Goal: Task Accomplishment & Management: Use online tool/utility

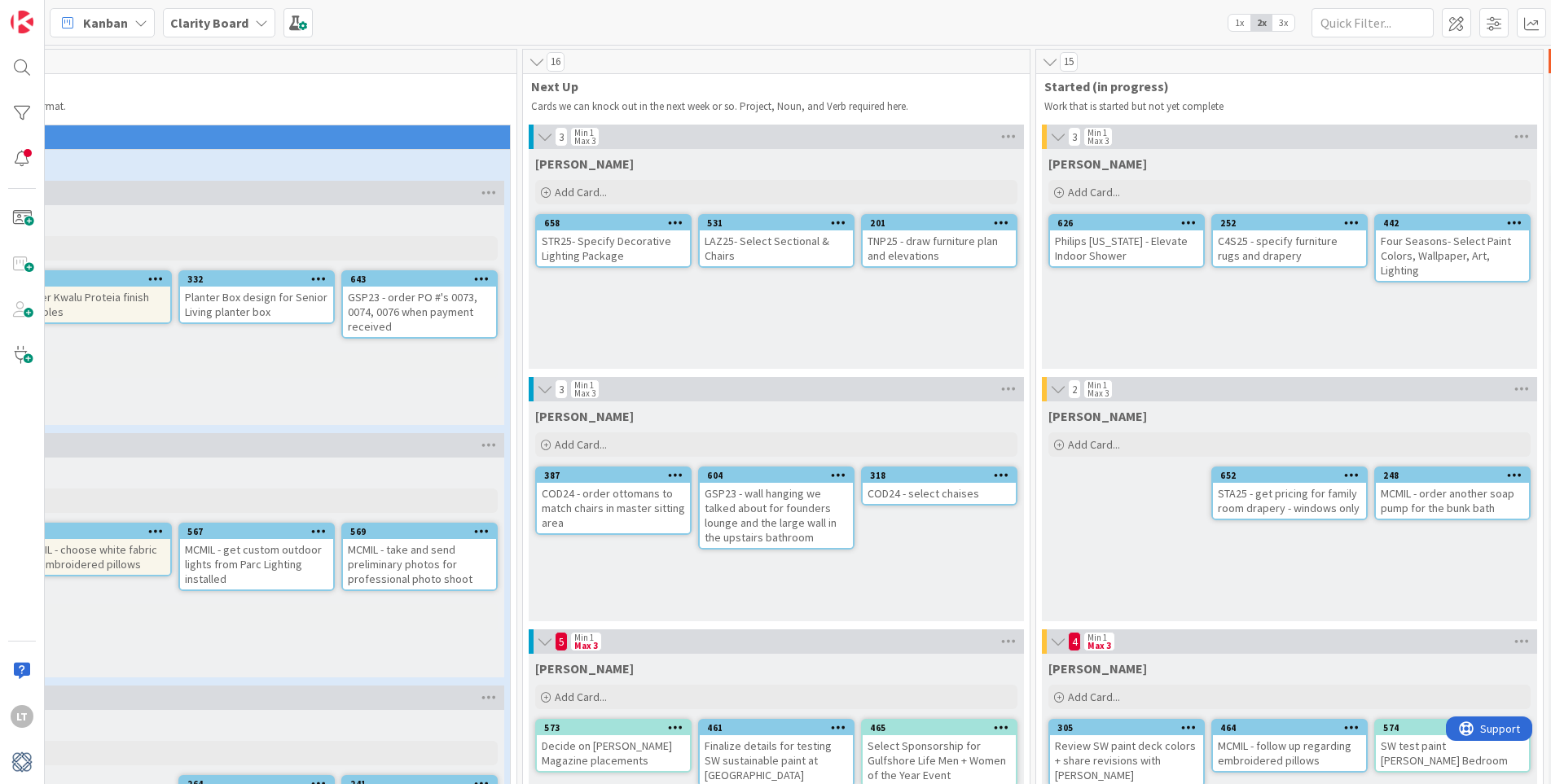
scroll to position [0, 407]
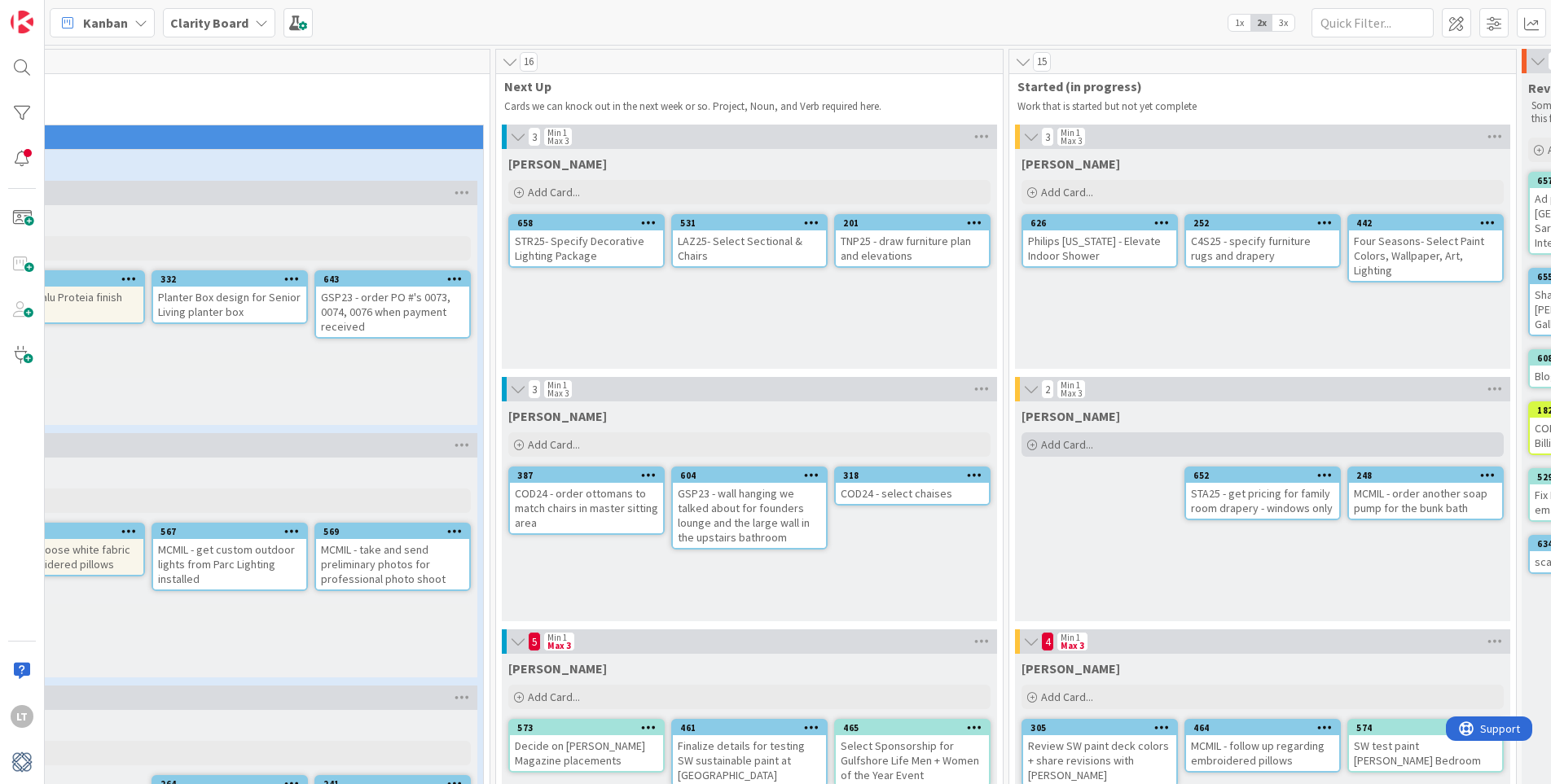
click at [1094, 449] on div "Add Card..." at bounding box center [1262, 445] width 482 height 25
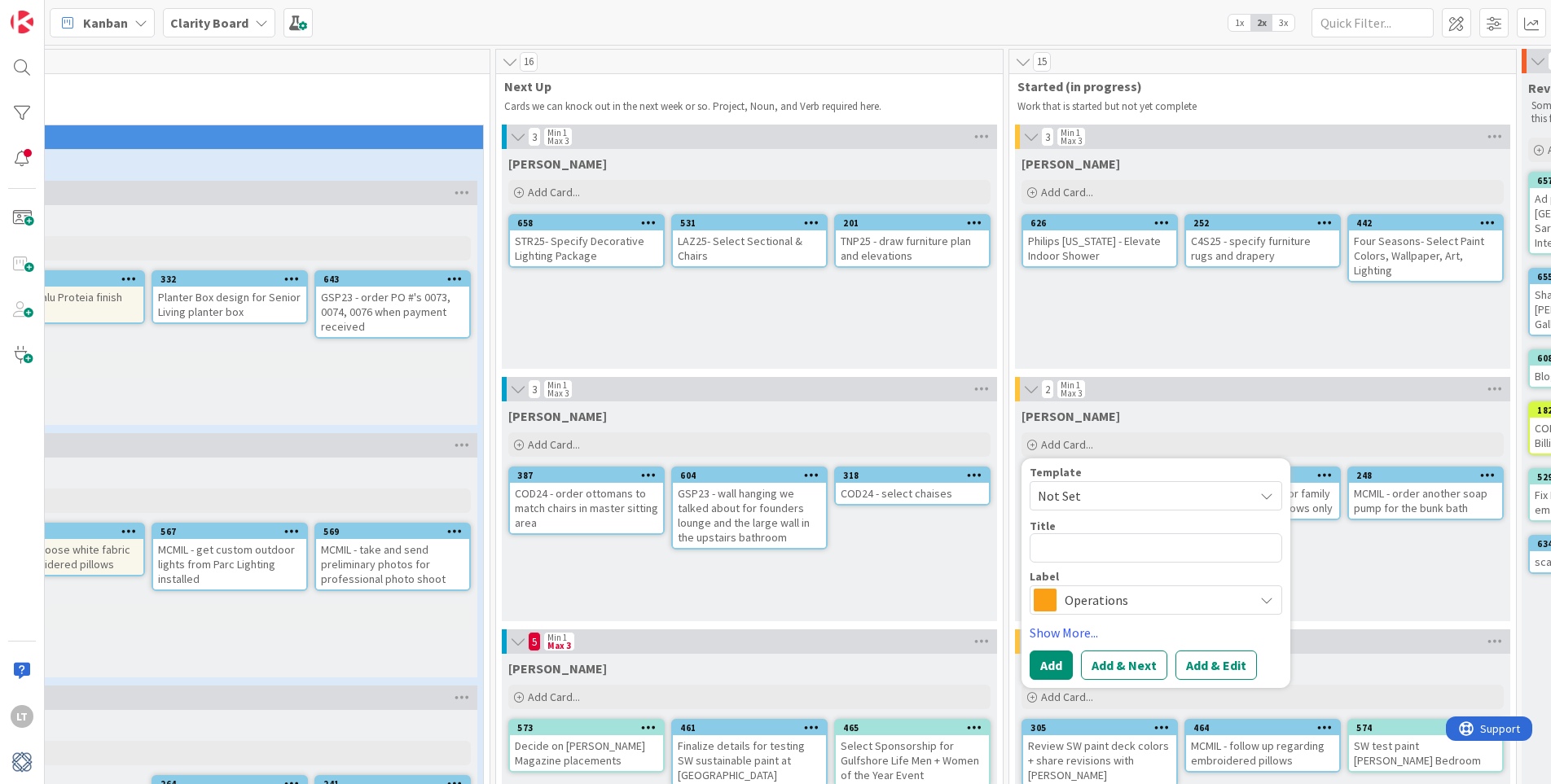
type textarea "x"
type textarea "C"
type textarea "x"
type textarea "CO"
type textarea "x"
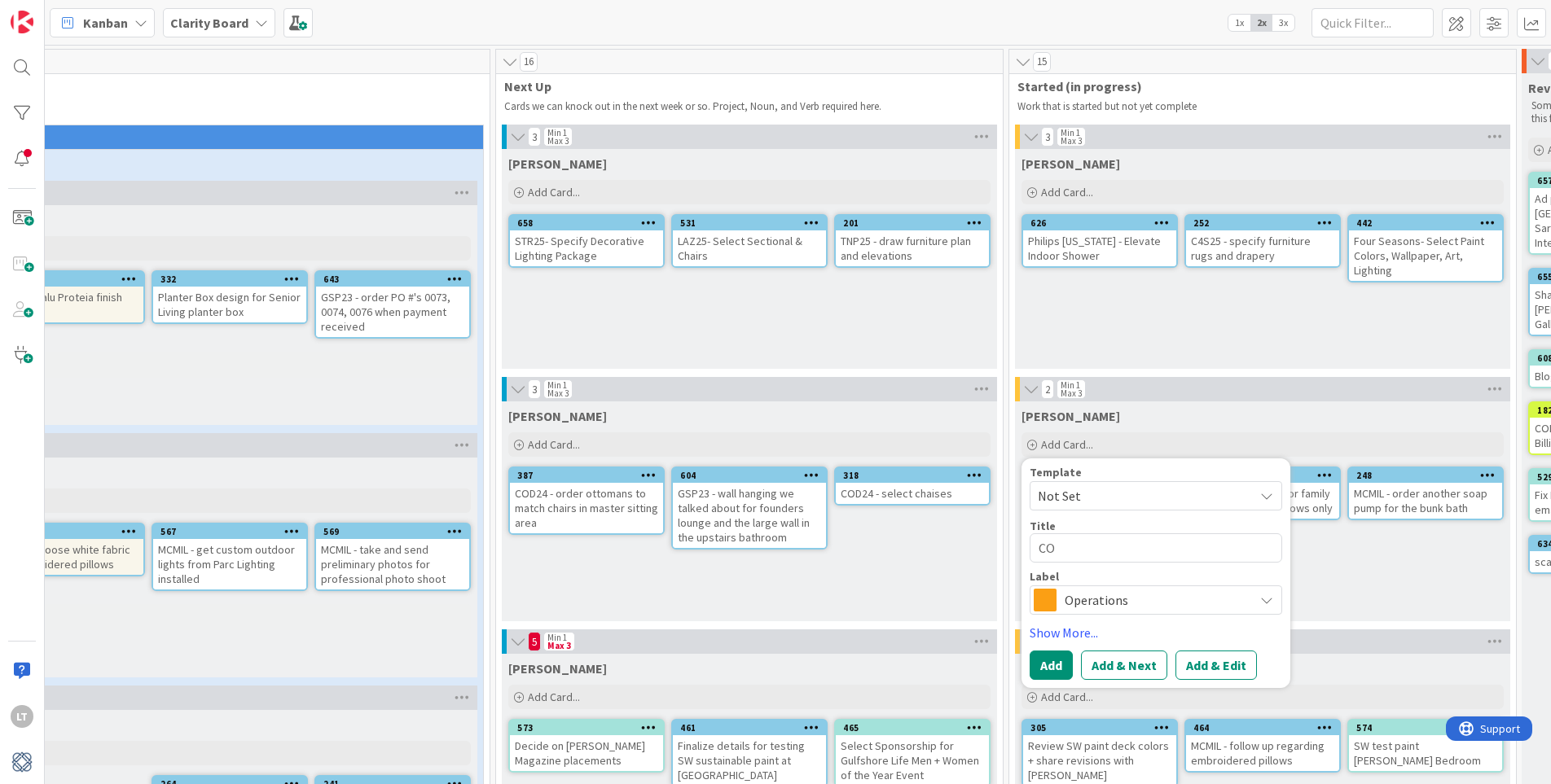
type textarea "COD"
type textarea "x"
type textarea "COD2"
type textarea "x"
type textarea "COD24"
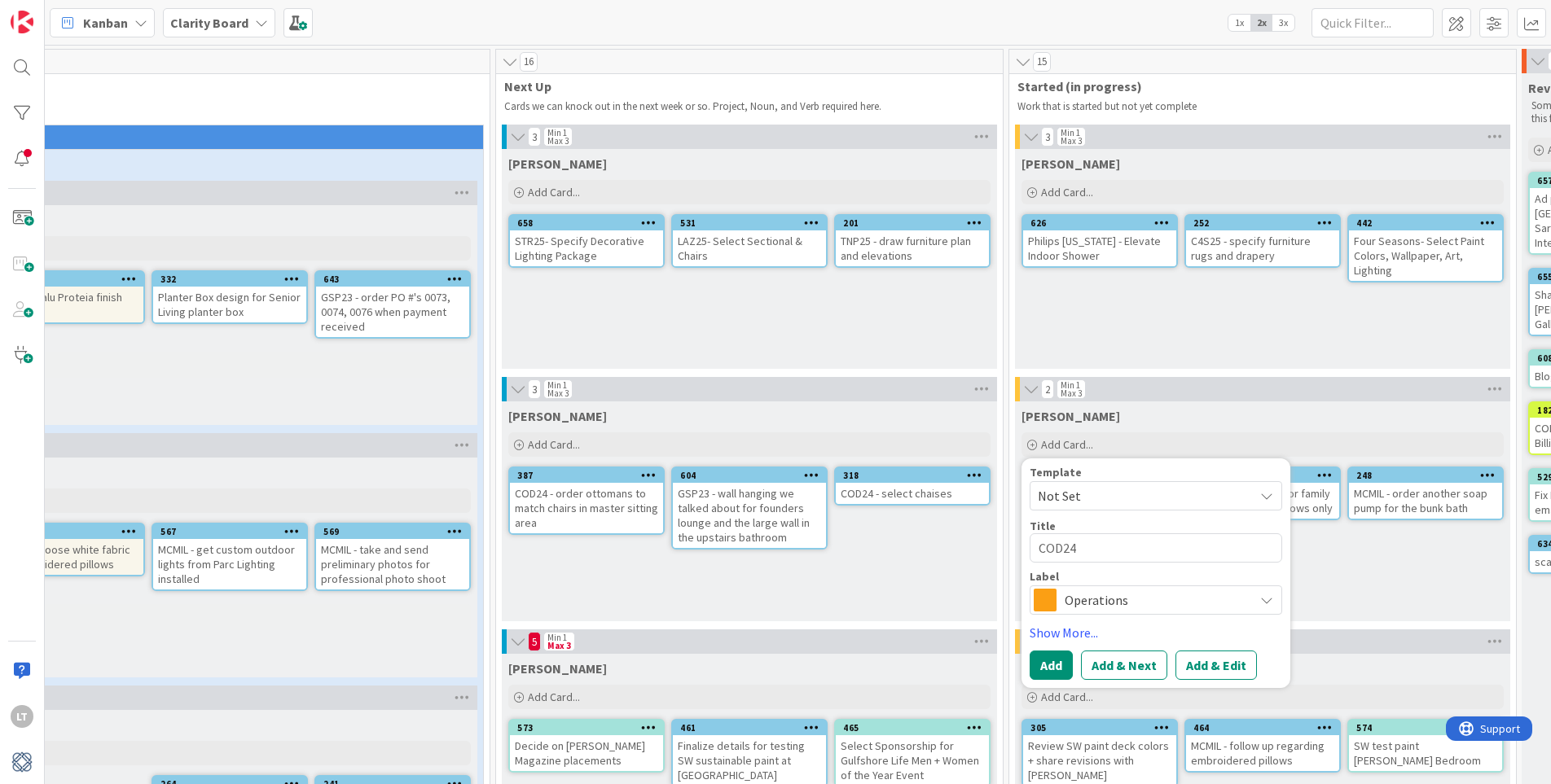
type textarea "x"
type textarea "COD24"
type textarea "x"
type textarea "COD24 -"
type textarea "x"
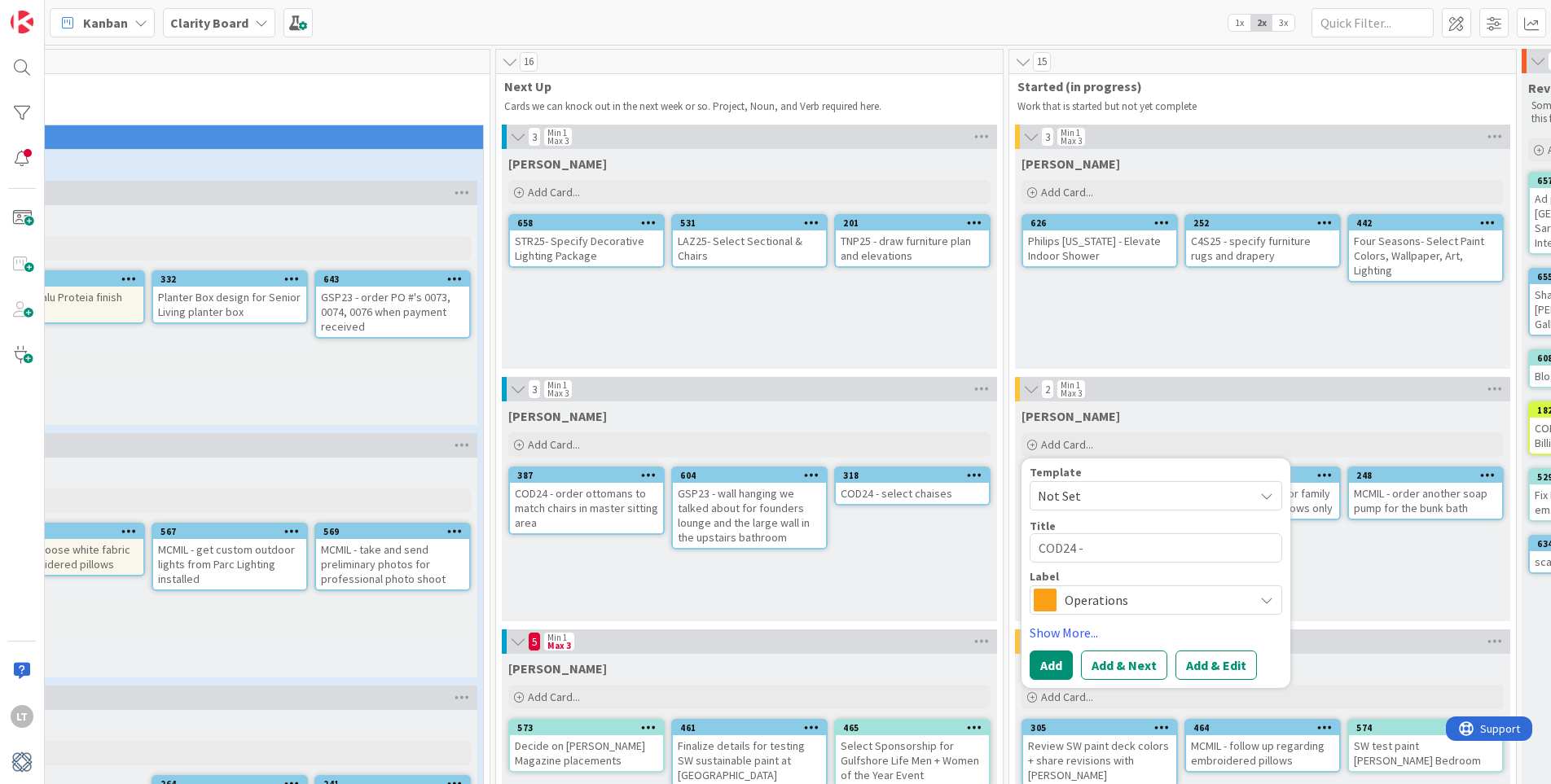
type textarea "COD24 -"
type textarea "x"
type textarea "COD24 - e"
type textarea "x"
type textarea "COD24 -"
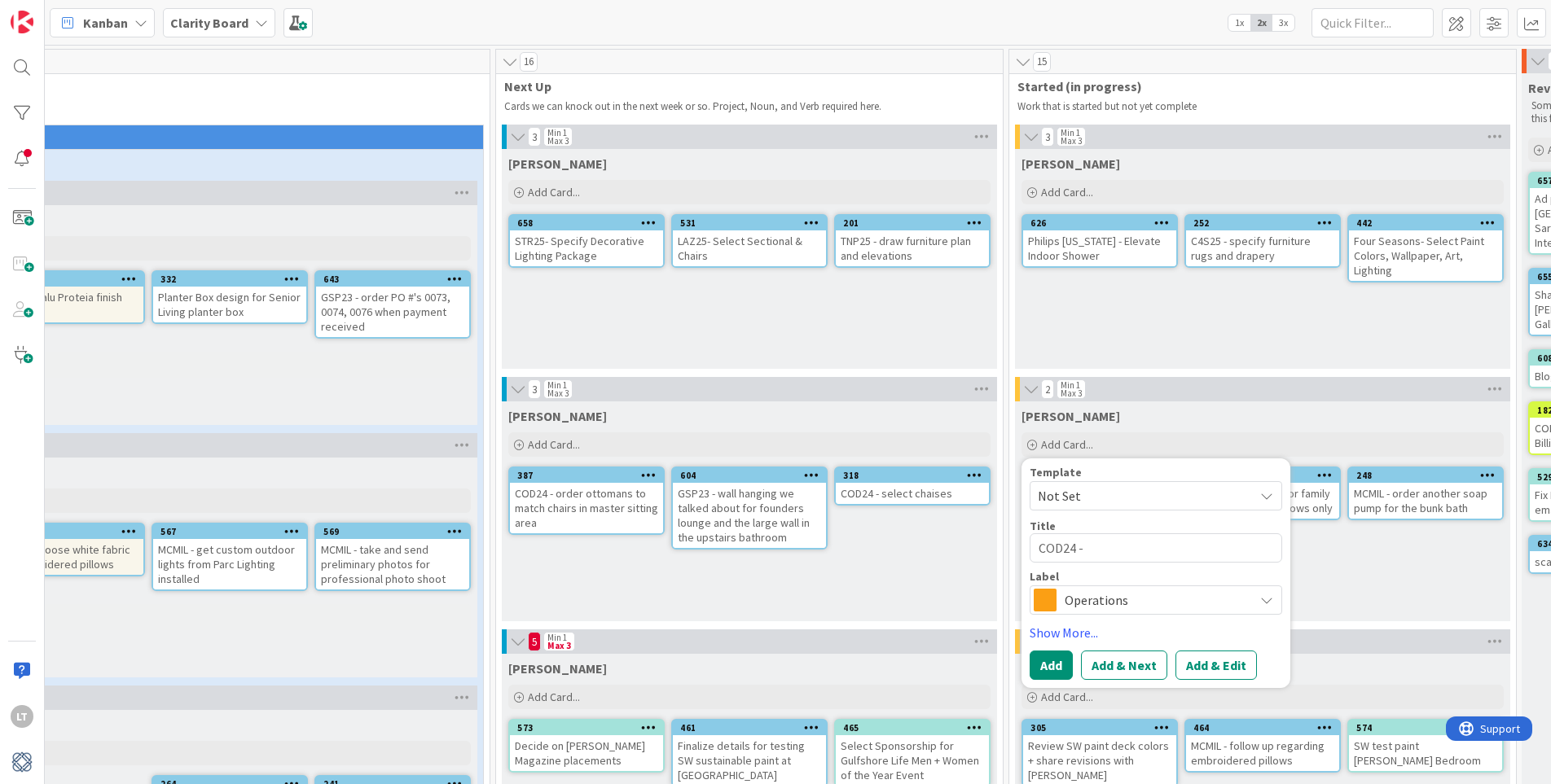
type textarea "x"
type textarea "COD24 - r"
type textarea "x"
type textarea "COD24 - re"
type textarea "x"
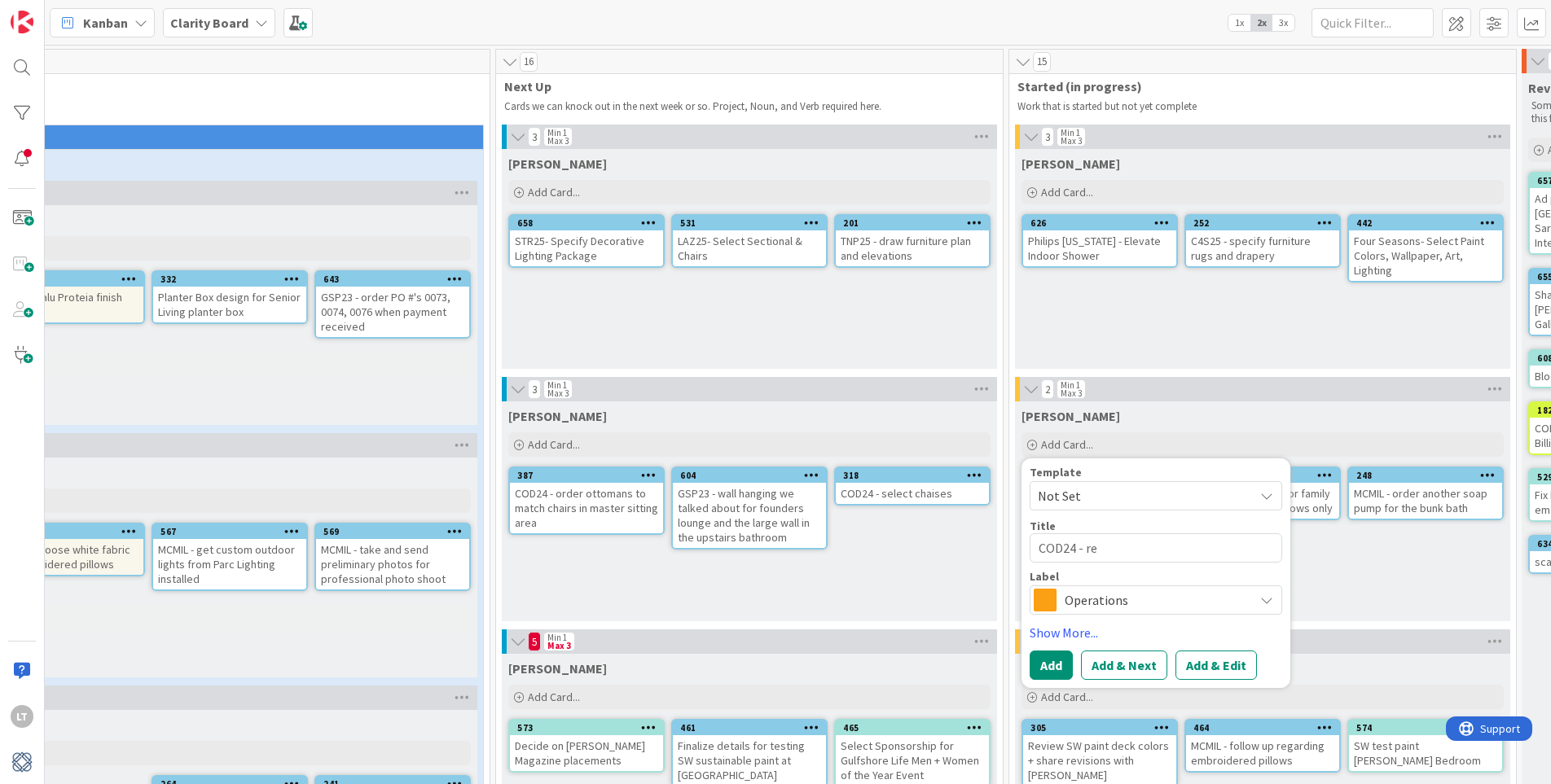
type textarea "COD24 - rev"
type textarea "x"
type textarea "COD24 - revi"
type textarea "x"
type textarea "COD24 - revie"
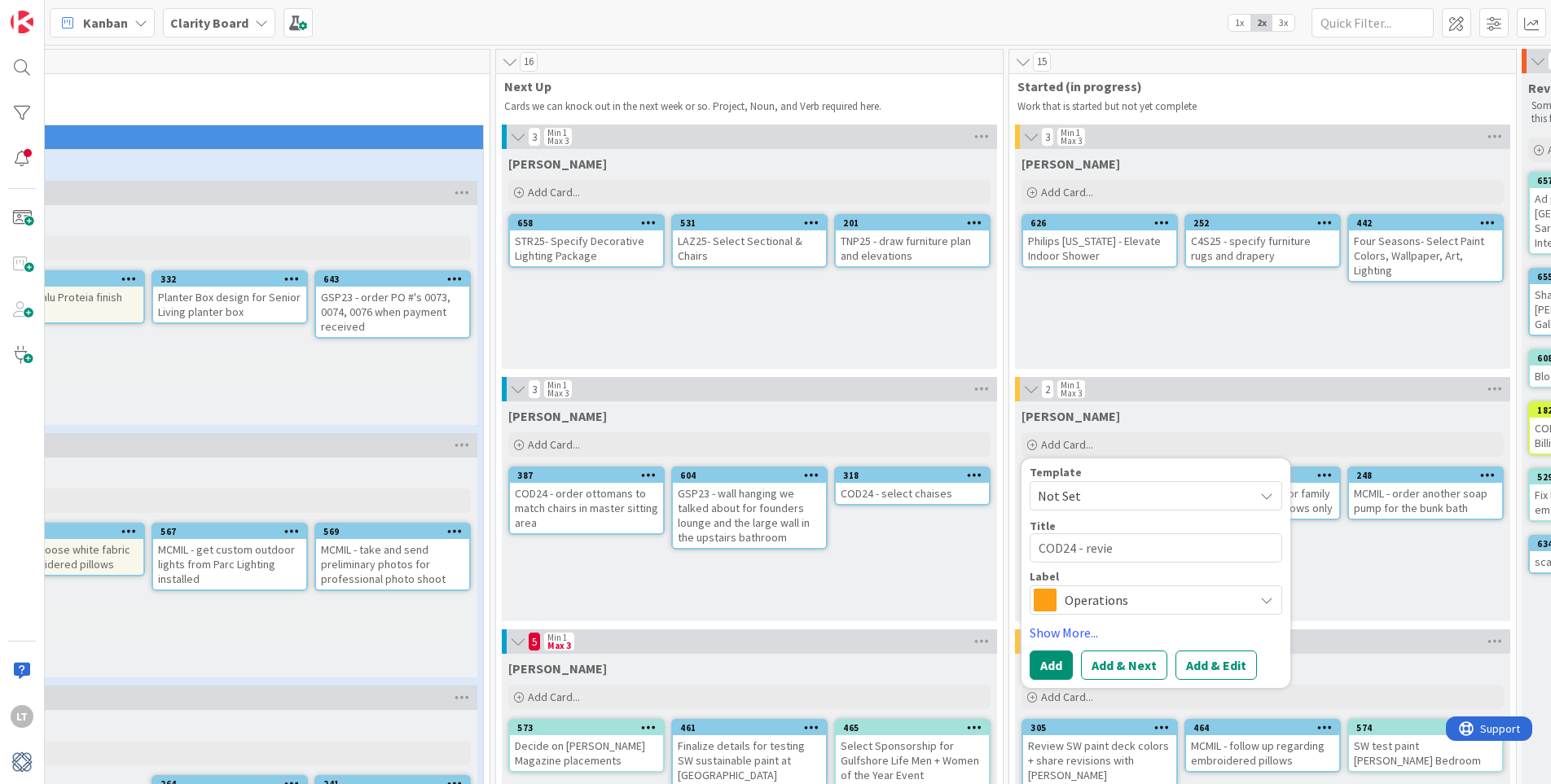
type textarea "x"
type textarea "COD24 - revi"
type textarea "x"
type textarea "COD24 - [PERSON_NAME]"
type textarea "x"
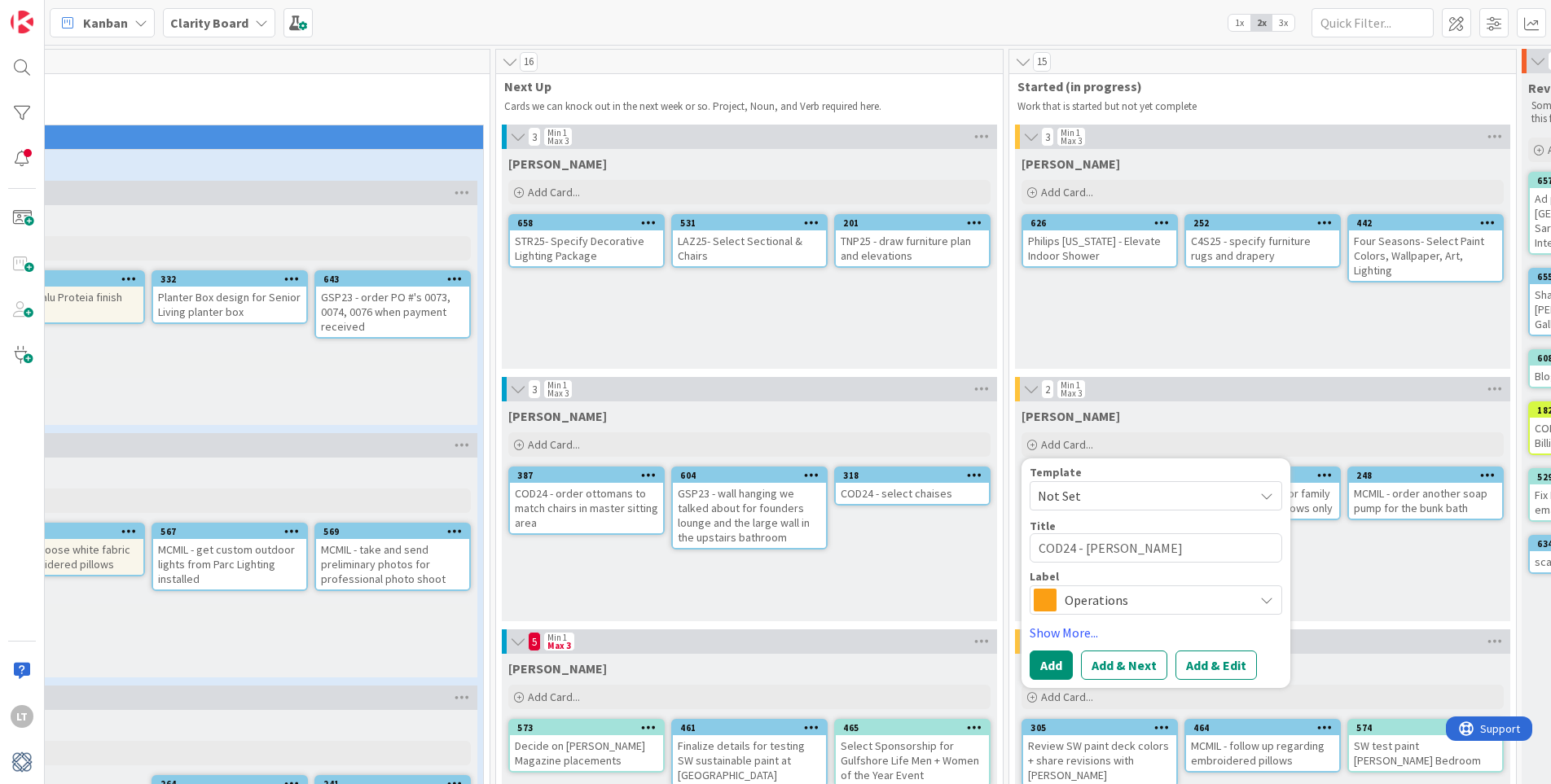
type textarea "COD24 - revise"
type textarea "x"
type textarea "COD24 - revise"
type textarea "x"
type textarea "COD24 - revise o"
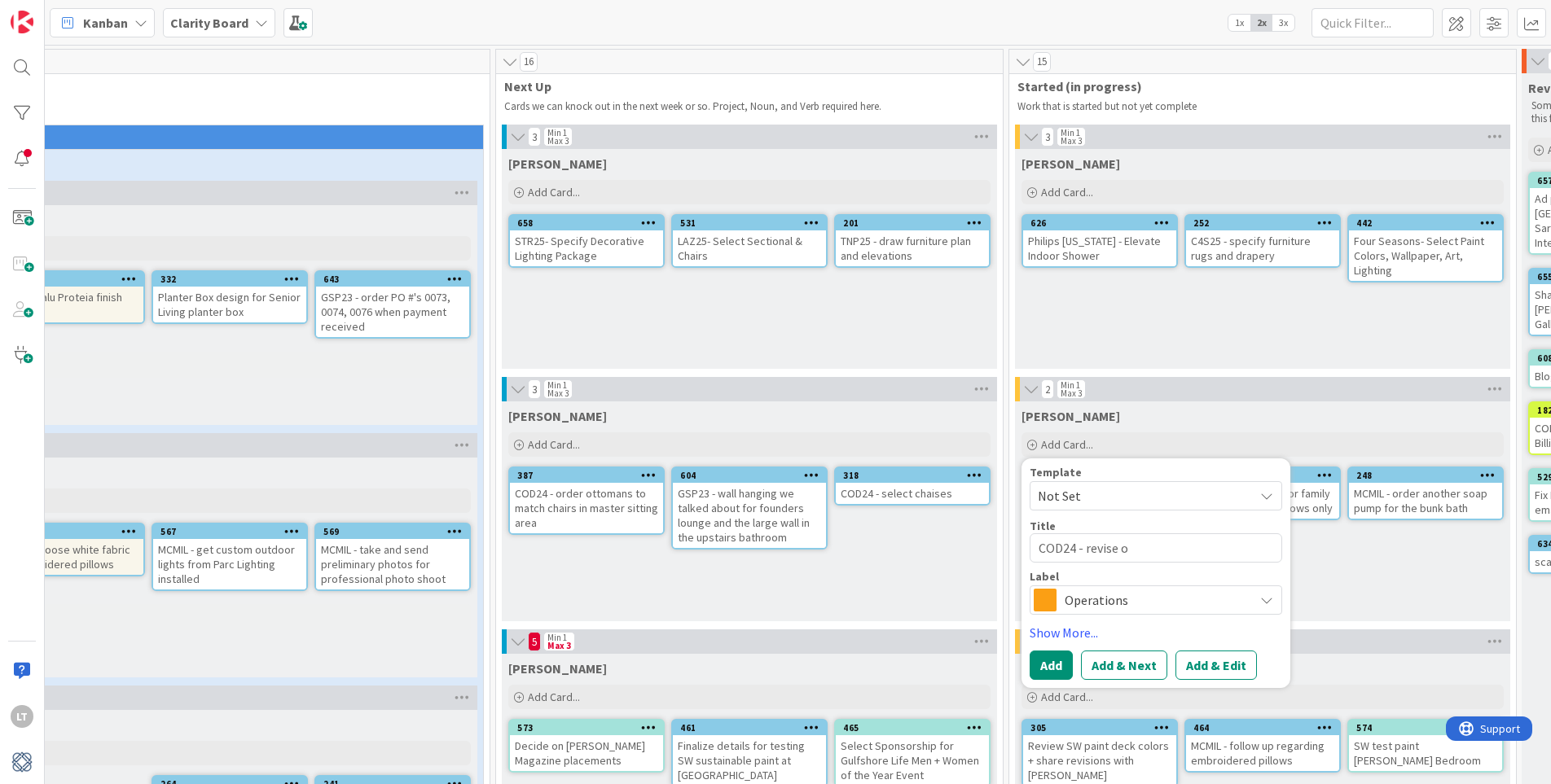
type textarea "x"
type textarea "COD24 - revise ou"
type textarea "x"
type textarea "COD24 - revise out"
type textarea "x"
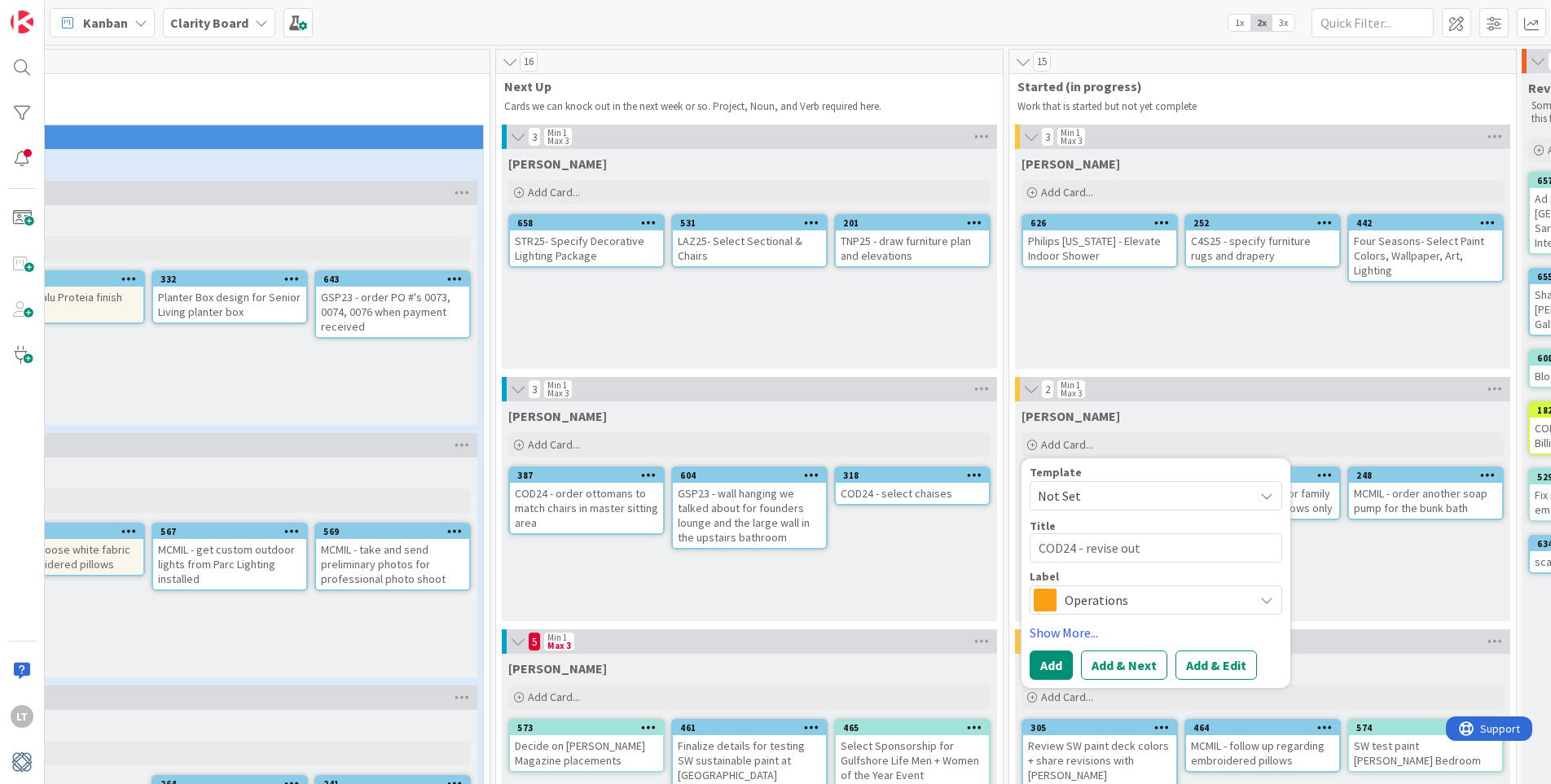
type textarea "COD24 - revise outd"
type textarea "x"
type textarea "COD24 - revise outdo"
type textarea "x"
type textarea "COD24 - revise outdoo"
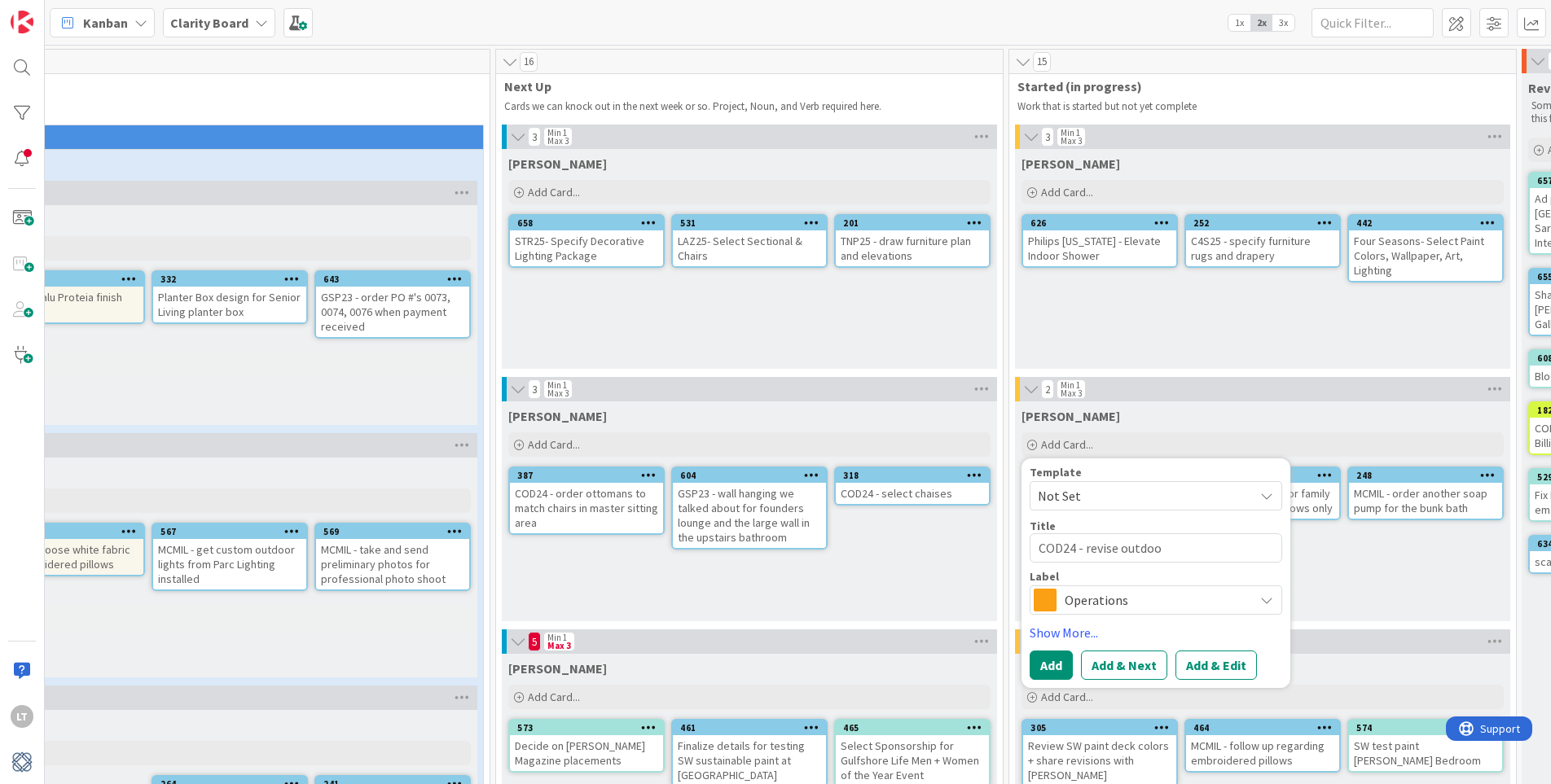
type textarea "x"
type textarea "COD24 - revise outdoor"
type textarea "x"
type textarea "COD24 - revise outdoor"
type textarea "x"
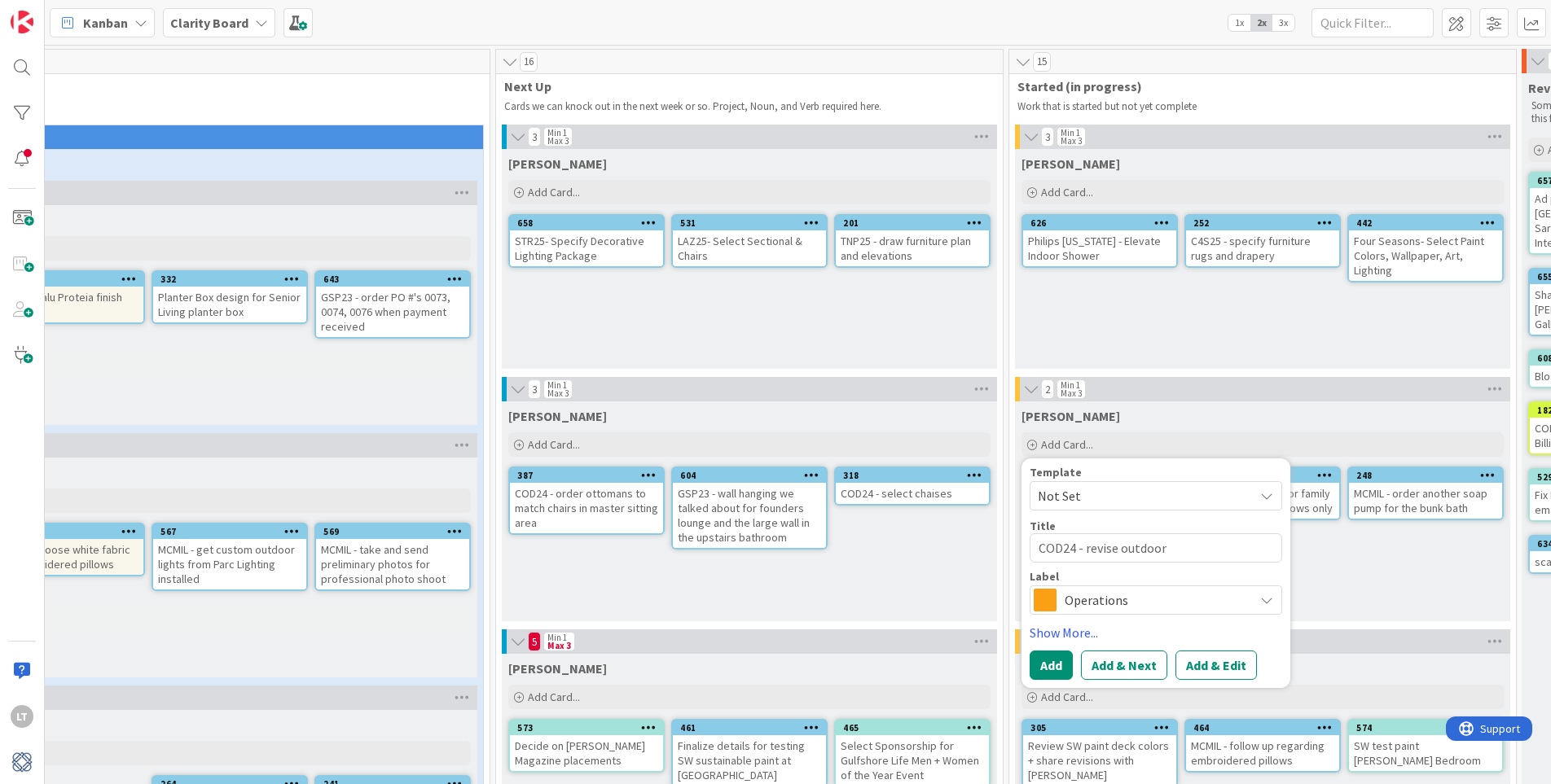
type textarea "COD24 - revise outdoor c"
type textarea "x"
type textarea "COD24 - revise outdoor ch"
type textarea "x"
type textarea "COD24 - revise outdoor cha"
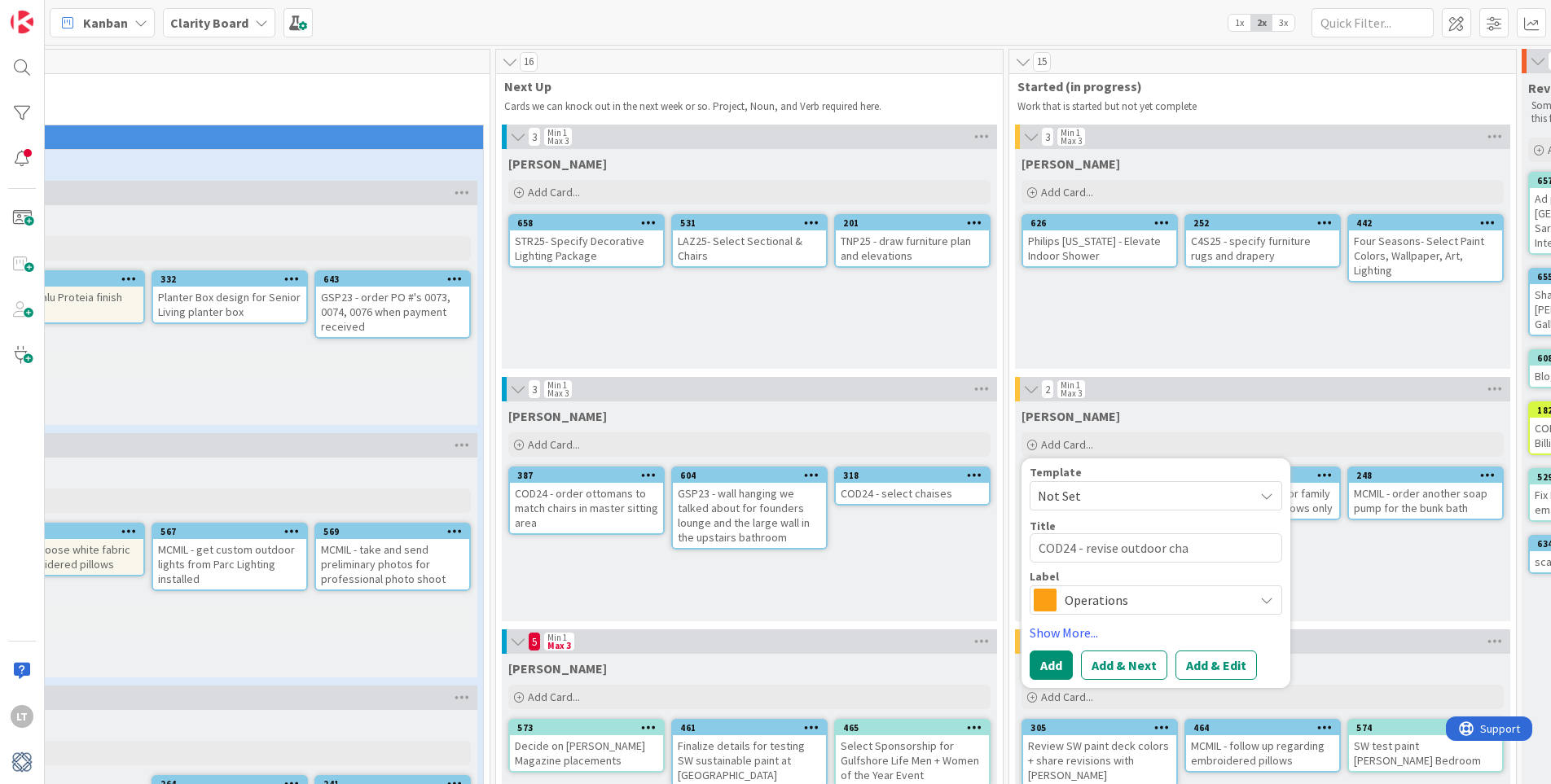
type textarea "x"
type textarea "COD24 - revise outdoor chai"
type textarea "x"
type textarea "COD24 - revise outdoor chaid"
type textarea "x"
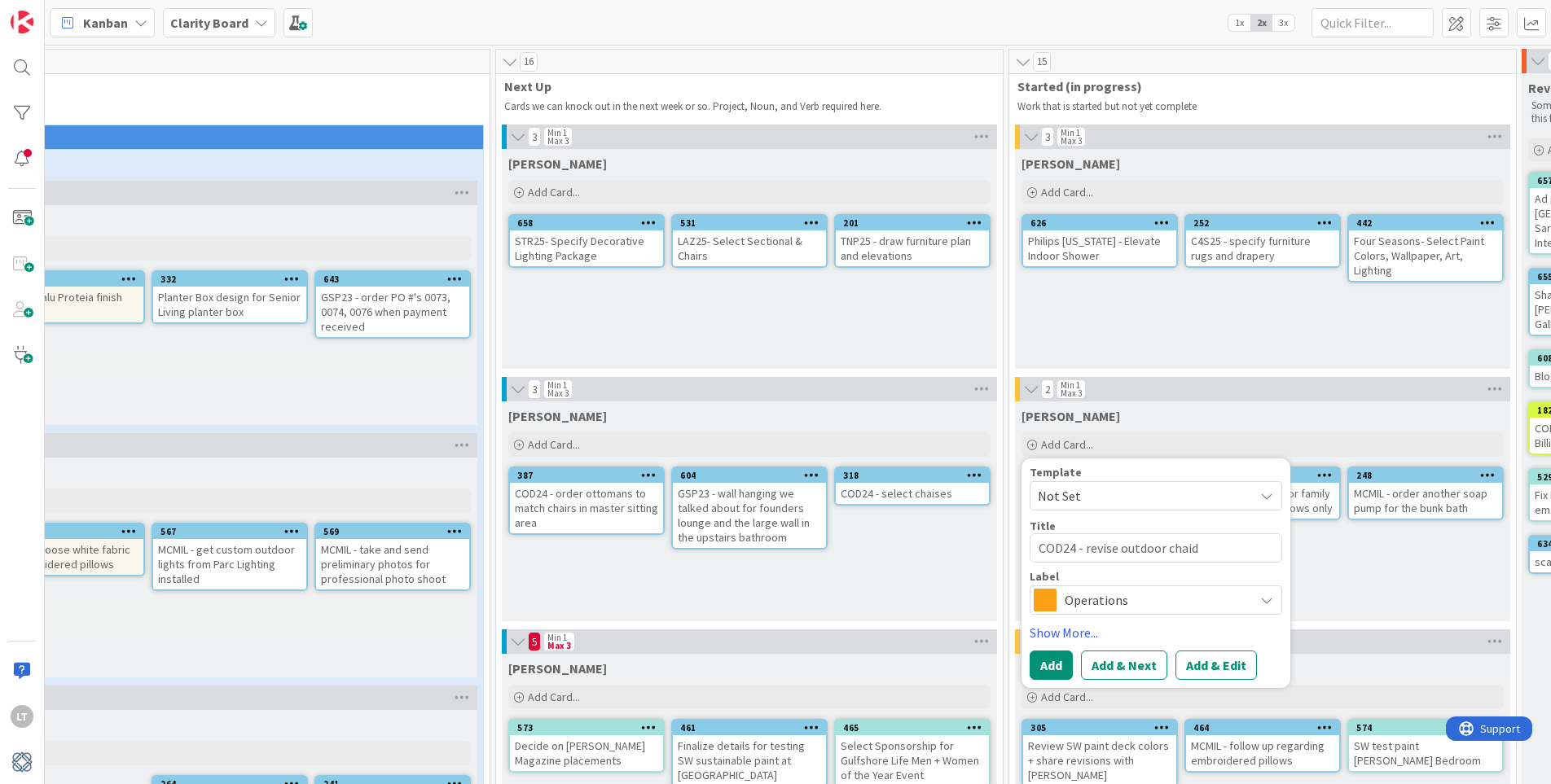
type textarea "COD24 - revise outdoor chai"
type textarea "x"
type textarea "COD24 - revise outdoor chais"
type textarea "x"
type textarea "COD24 - revise outdoor chaise"
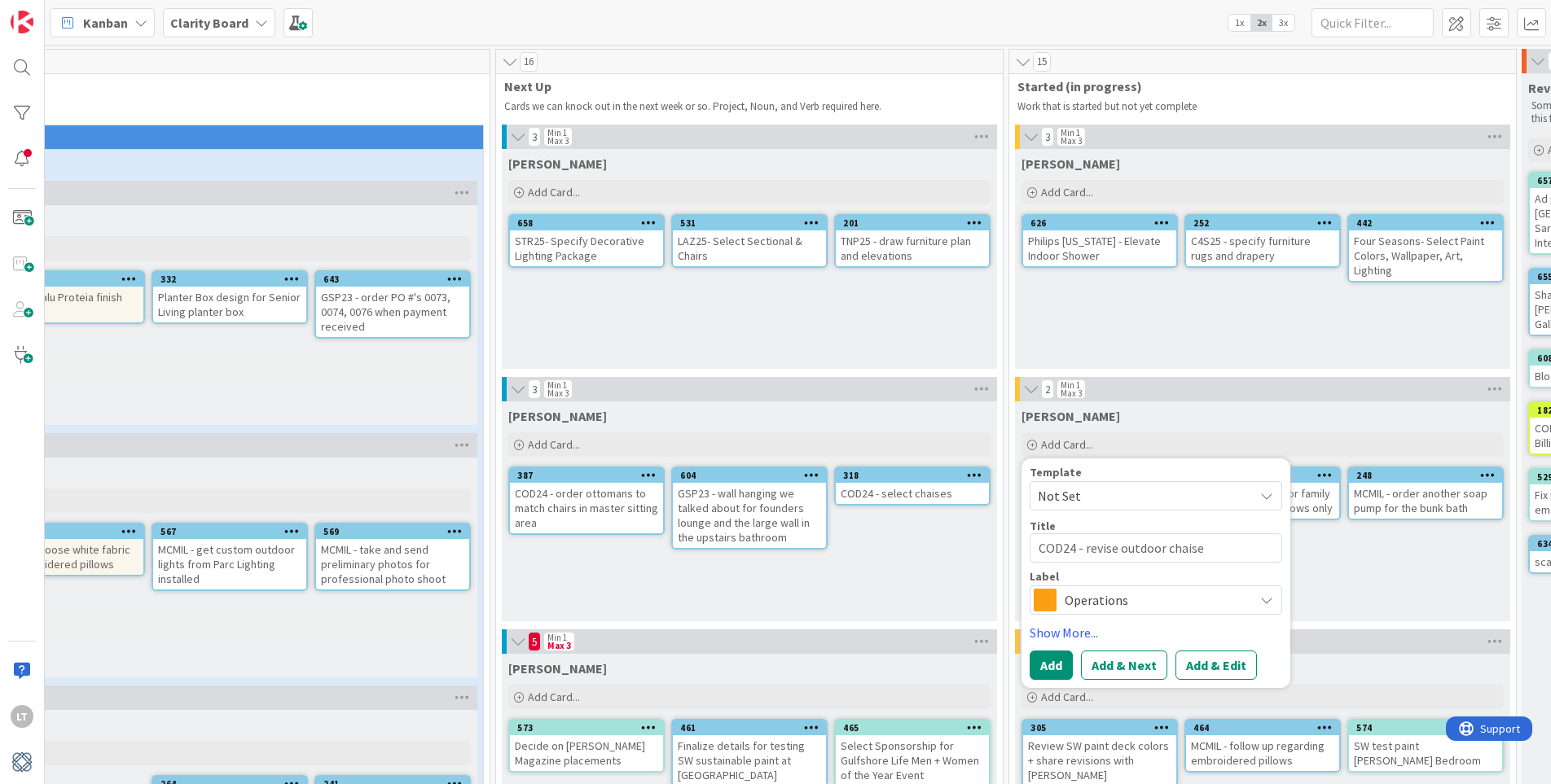
type textarea "x"
type textarea "COD24 - revise outdoor chaise"
type textarea "x"
type textarea "COD24 - revise outdoor chaise c"
type textarea "x"
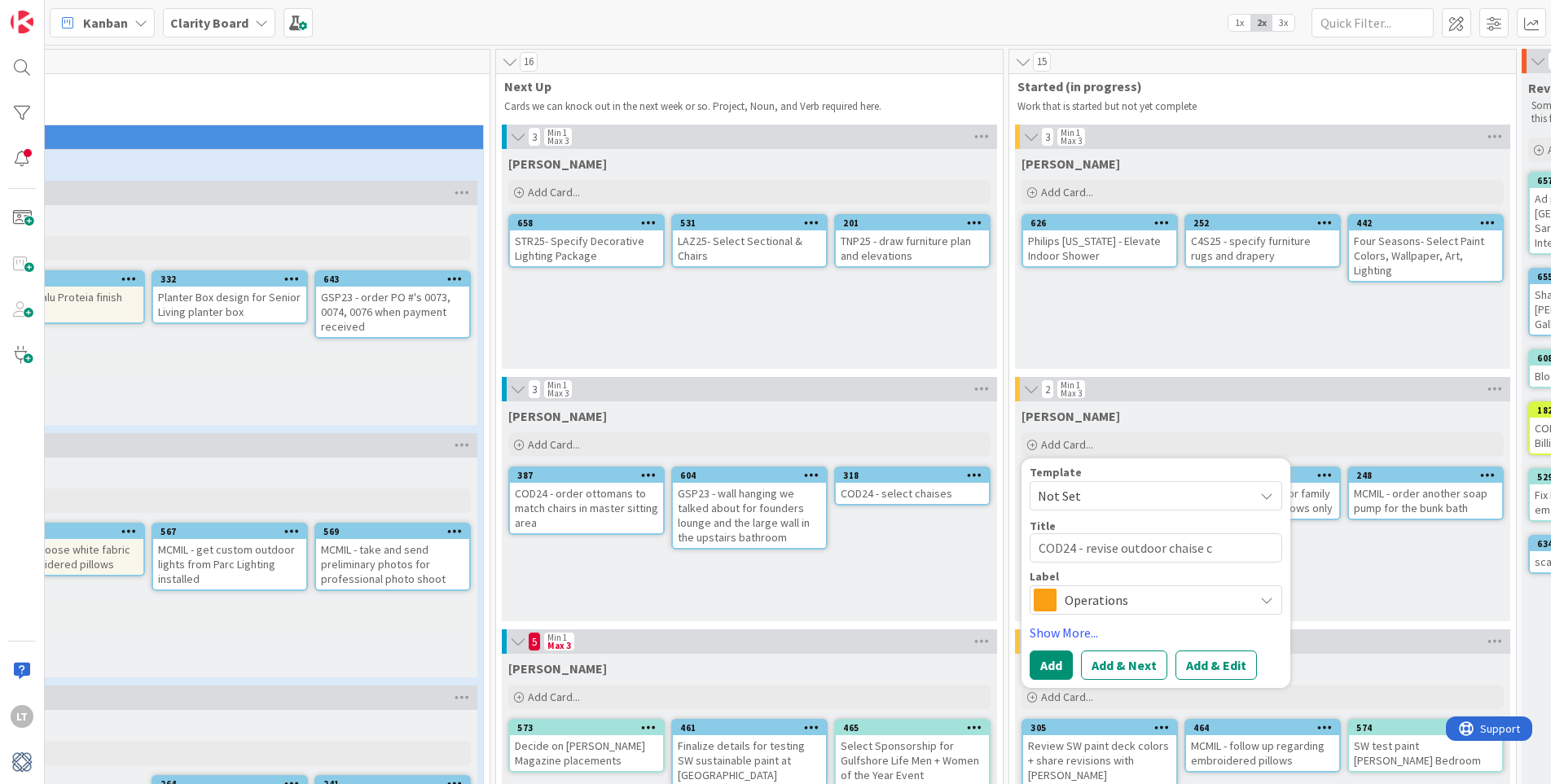
type textarea "COD24 - revise outdoor chaise ca"
type textarea "x"
type textarea "COD24 - revise outdoor chaise can"
type textarea "x"
type textarea "COD24 - revise outdoor chaise canv"
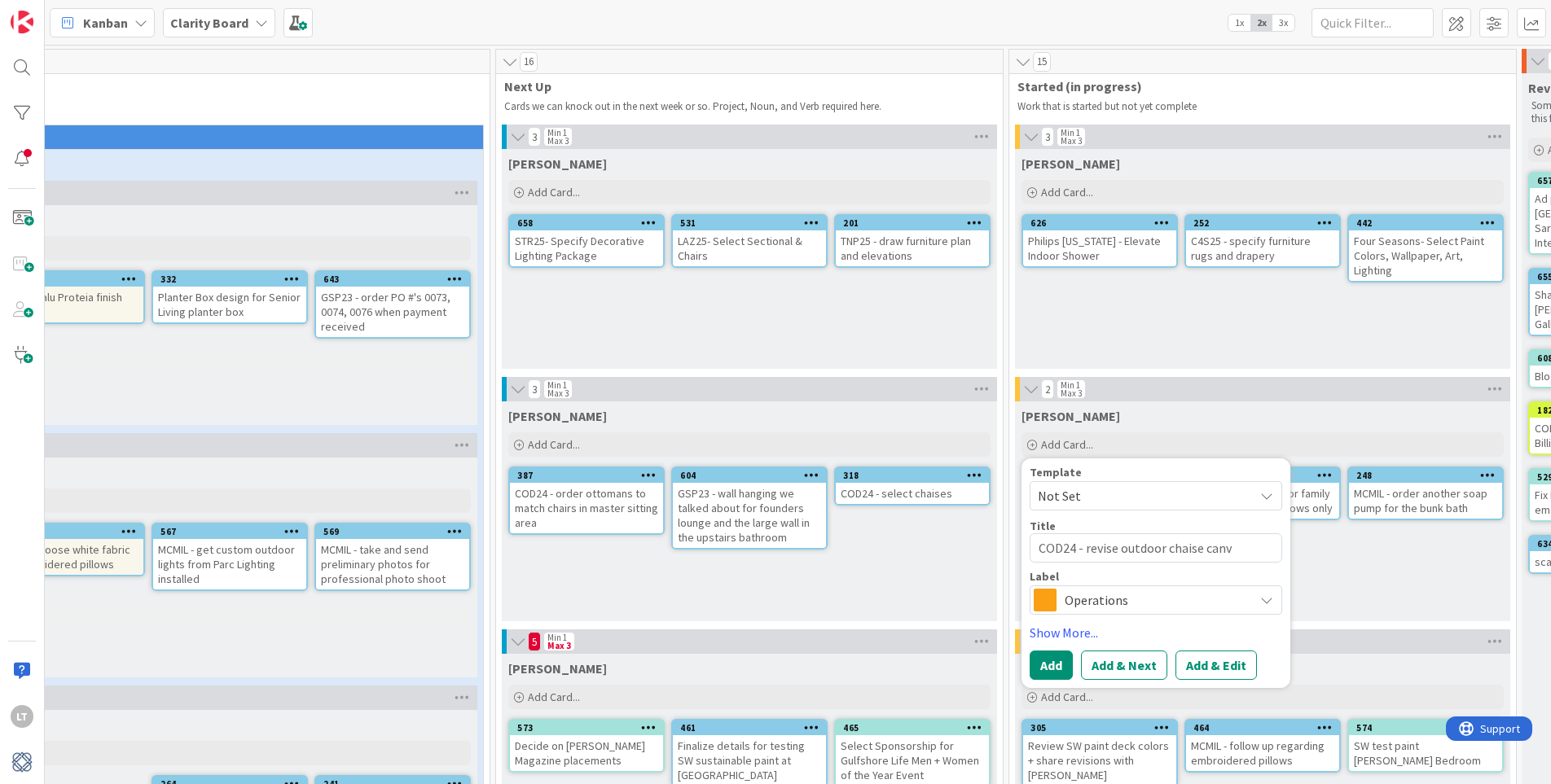
type textarea "x"
type textarea "COD24 - revise outdoor chaise canva"
type textarea "x"
type textarea "COD24 - revise outdoor chaise canv"
type textarea "x"
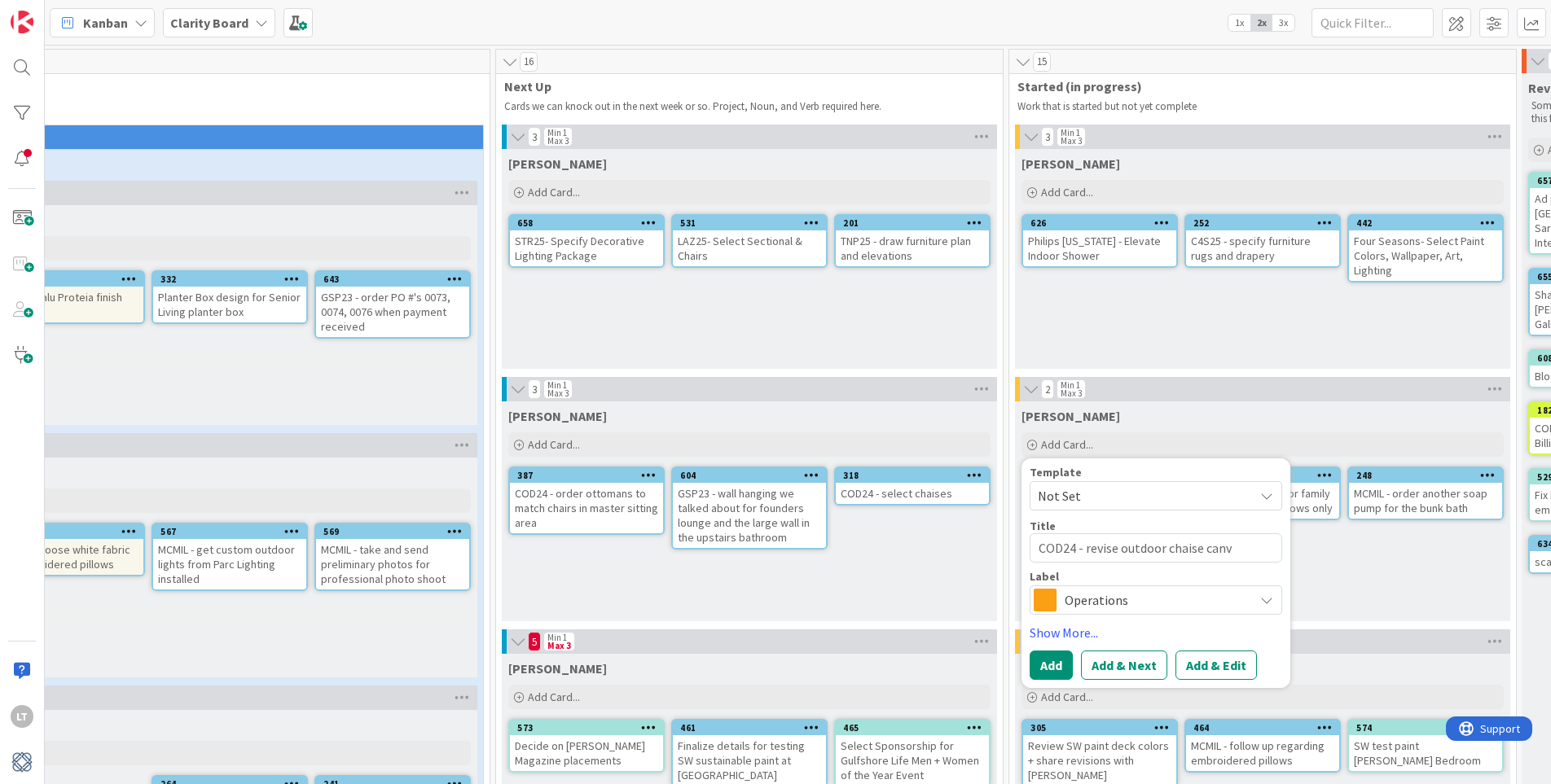
type textarea "COD24 - revise outdoor chaise can"
type textarea "x"
type textarea "COD24 - revise outdoor chaise ca"
type textarea "x"
type textarea "COD24 - revise outdoor chaise c"
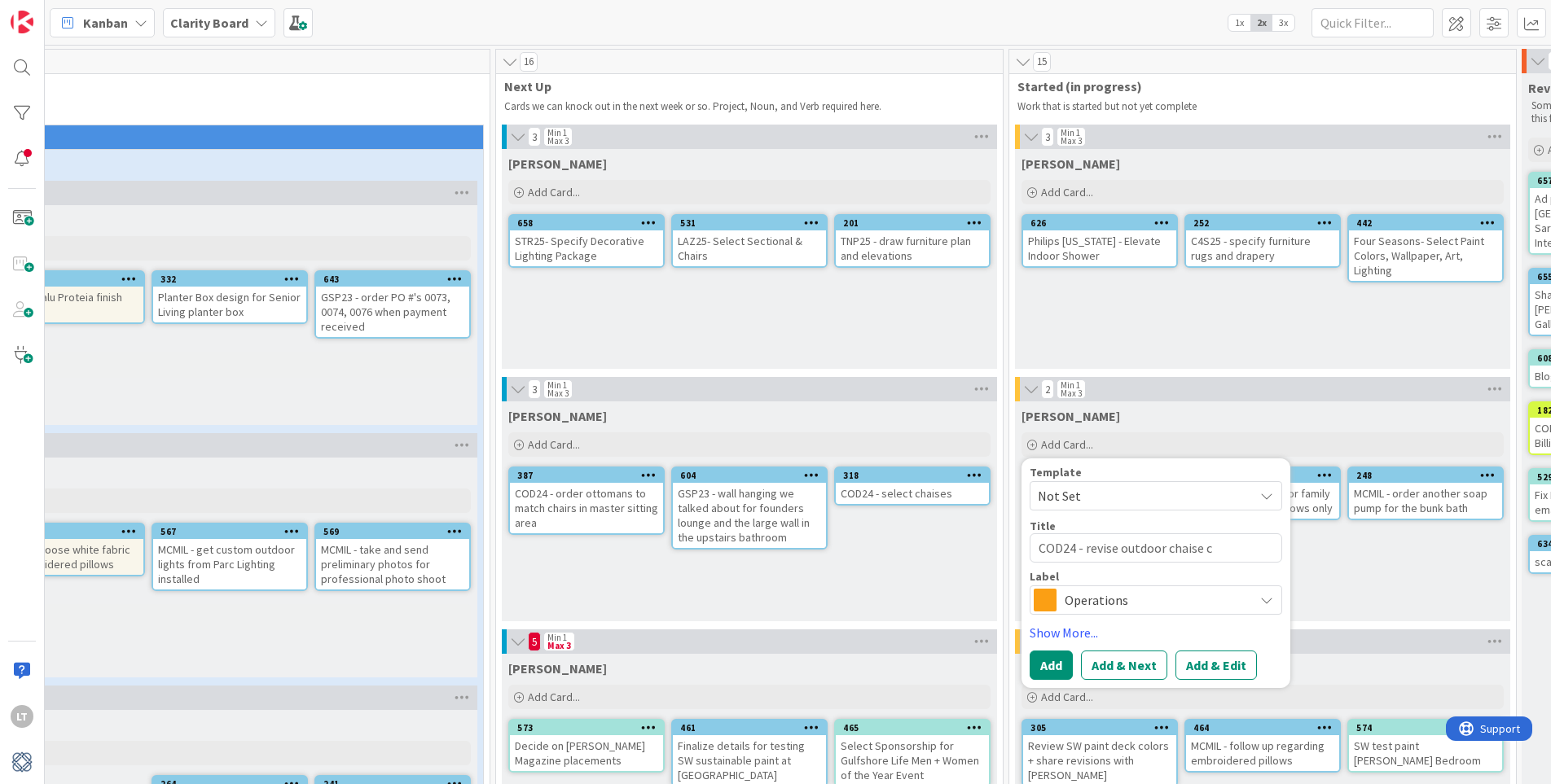
type textarea "x"
type textarea "COD24 - revise outdoor chaise"
type textarea "x"
type textarea "COD24 - revise outdoor chaise p"
type textarea "x"
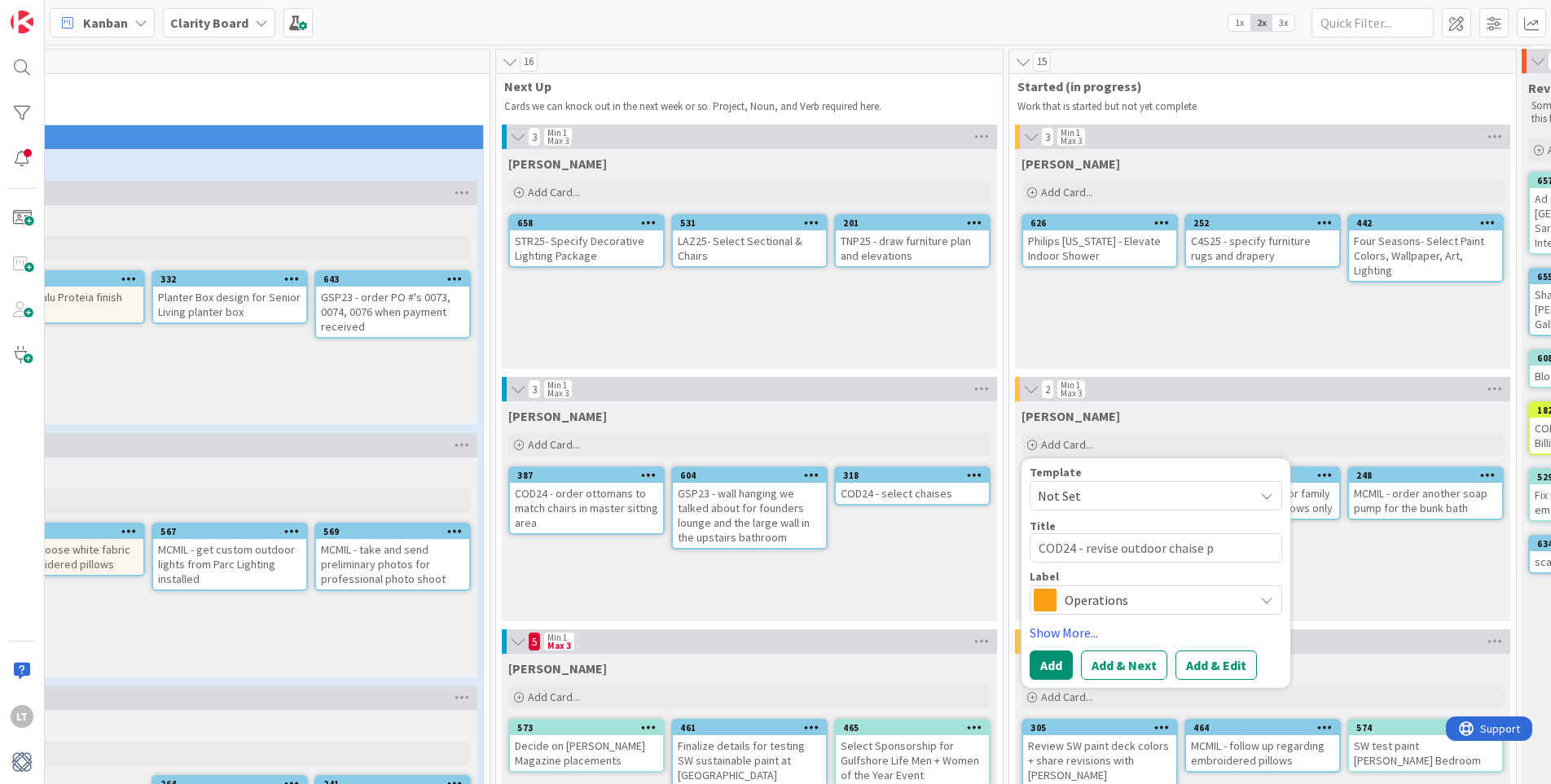
type textarea "COD24 - revise outdoor chaise pa"
type textarea "x"
type textarea "COD24 - revise outdoor chaise pag"
type textarea "x"
type textarea "COD24 - revise outdoor chaise page"
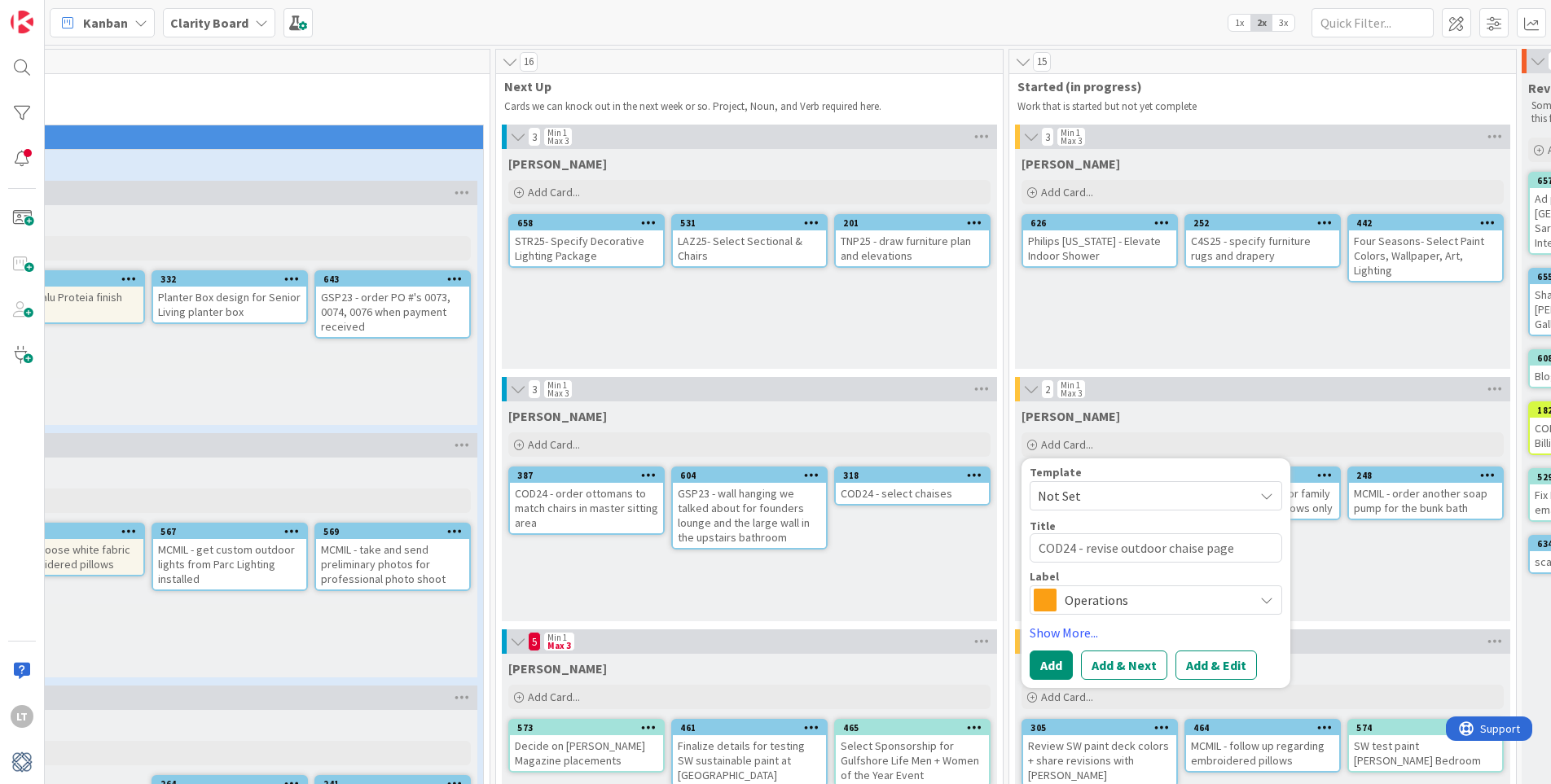
type textarea "x"
type textarea "COD24 - revise outdoor chaise pages"
click at [1135, 600] on span "Operations" at bounding box center [1154, 600] width 181 height 23
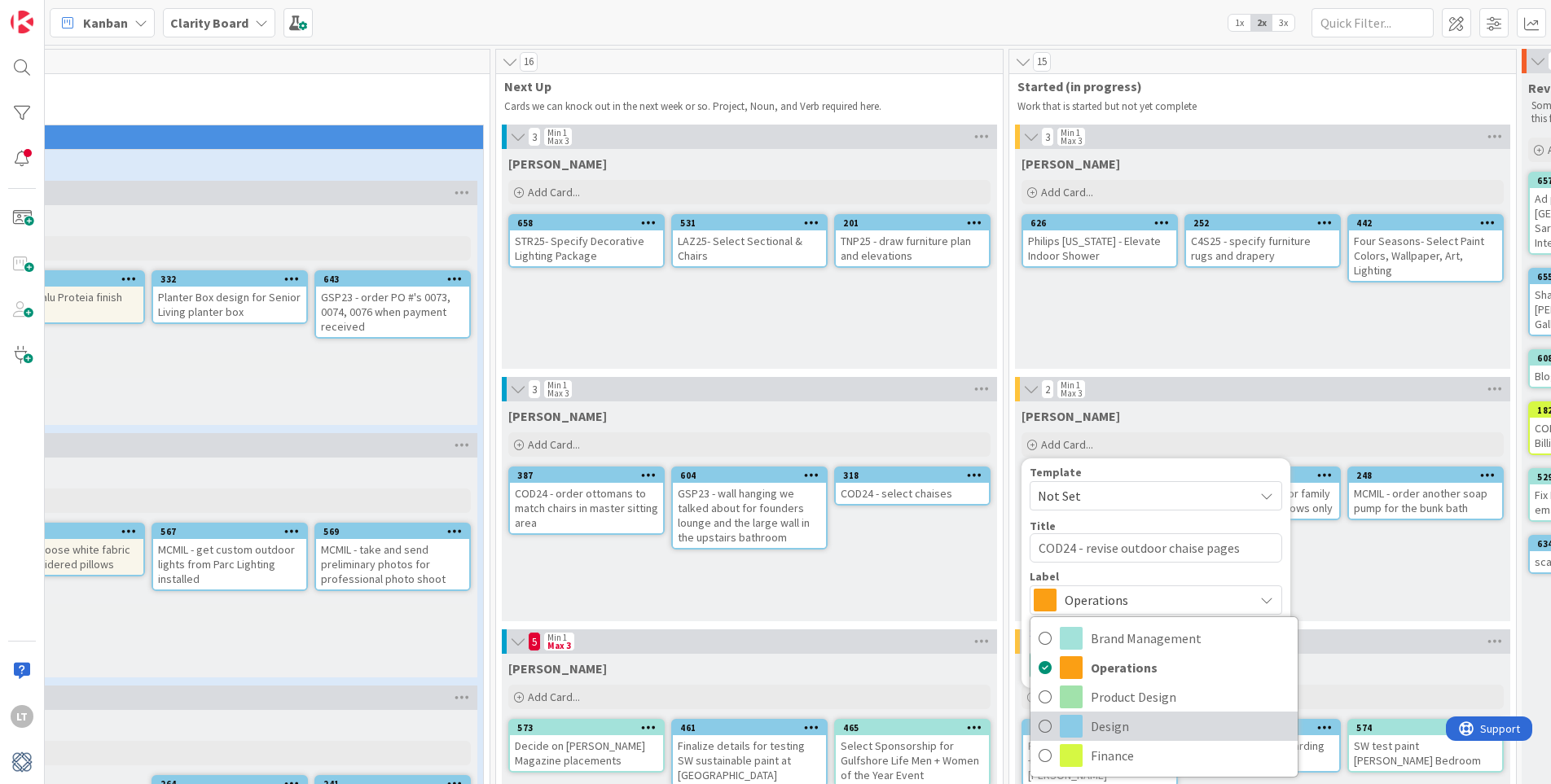
click at [1044, 727] on icon at bounding box center [1045, 726] width 13 height 25
type textarea "x"
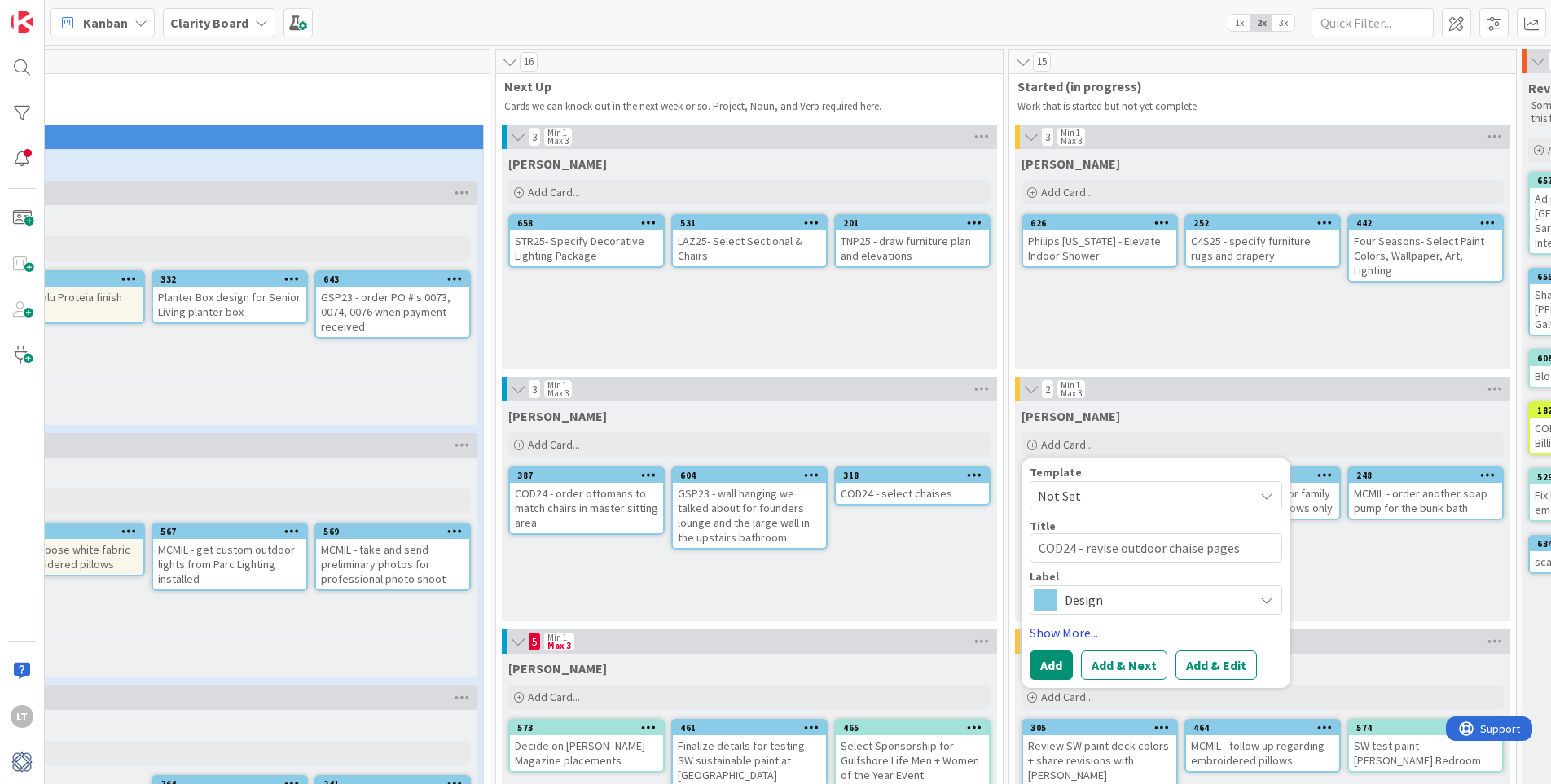
scroll to position [0, 416]
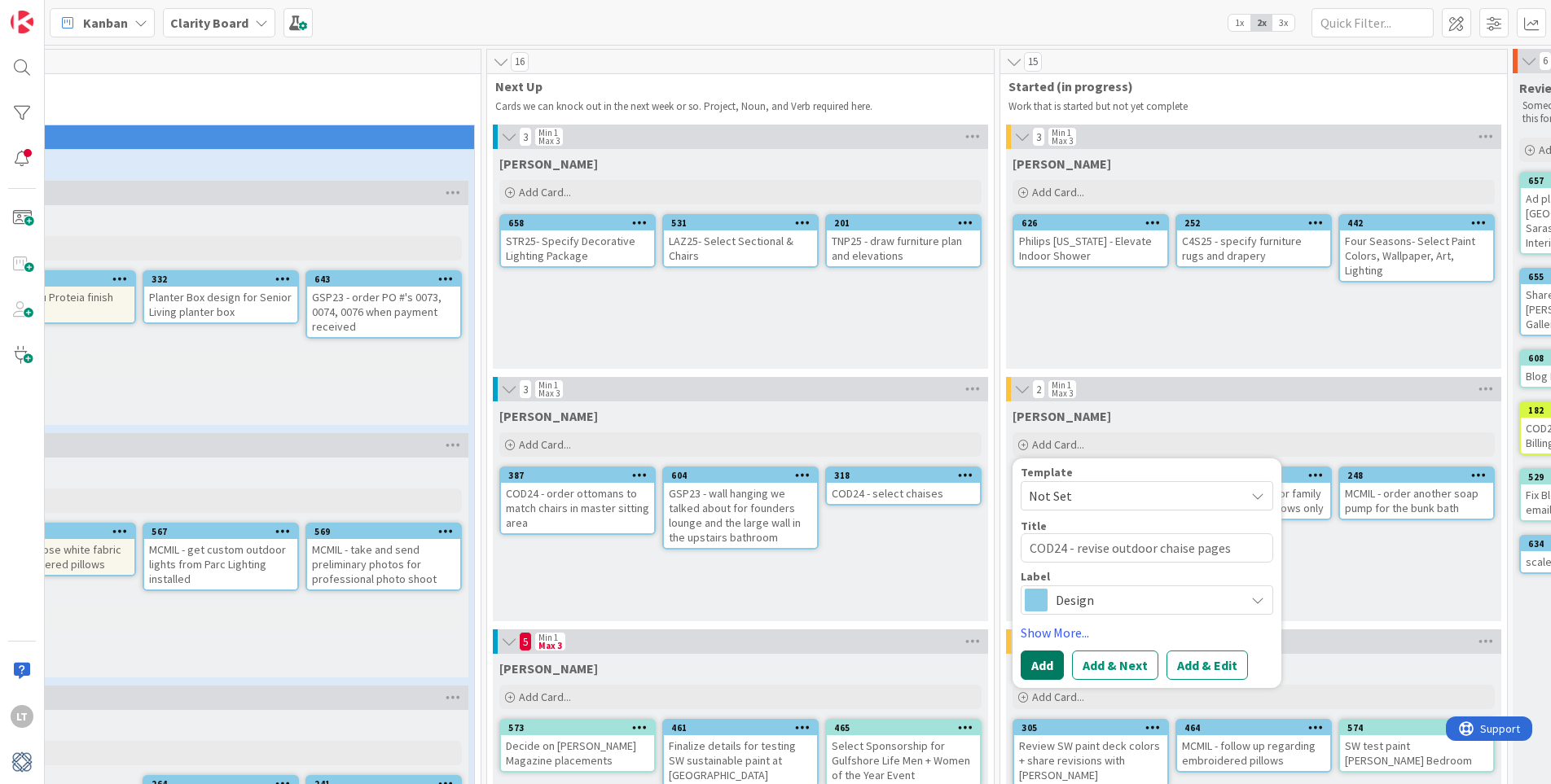
click at [1048, 668] on button "Add" at bounding box center [1042, 665] width 43 height 29
